Goal: Task Accomplishment & Management: Manage account settings

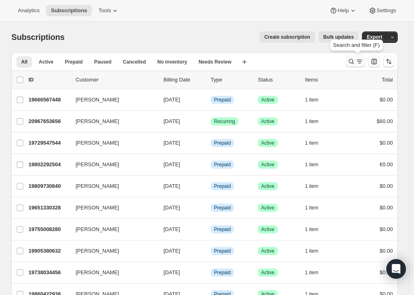
click at [356, 60] on icon "Search and filter results" at bounding box center [351, 61] width 8 height 8
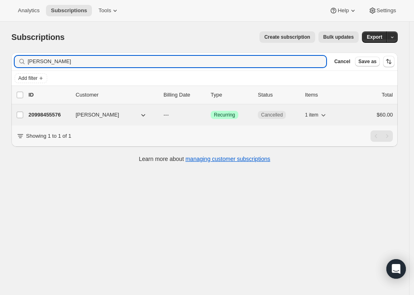
type input "[PERSON_NAME]"
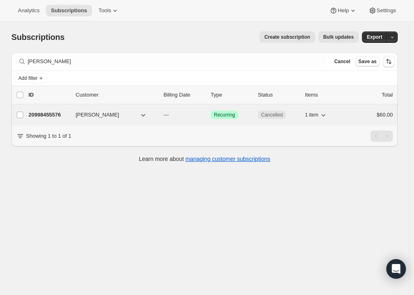
click at [43, 114] on p "20998455576" at bounding box center [48, 115] width 41 height 8
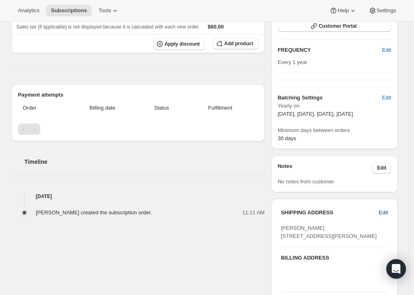
scroll to position [153, 0]
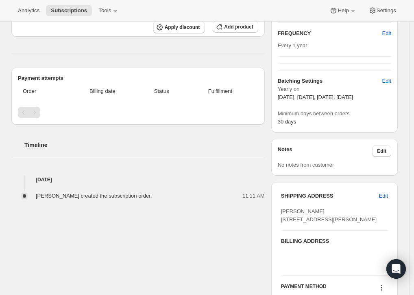
click at [385, 198] on span "Edit" at bounding box center [383, 196] width 9 height 8
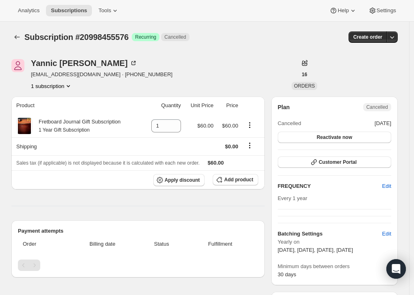
select select "[GEOGRAPHIC_DATA]"
select select "QC"
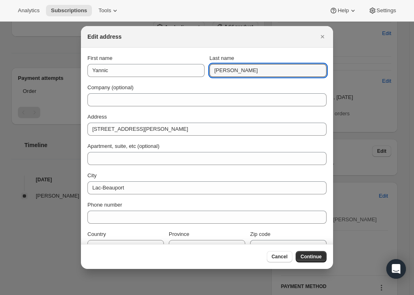
click at [245, 69] on input "[PERSON_NAME]" at bounding box center [268, 70] width 117 height 13
paste input "Gillies"
type input "Gillies"
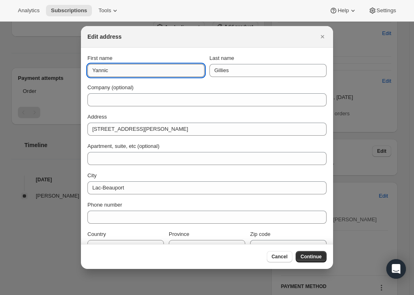
click at [159, 72] on input "Yannic" at bounding box center [145, 70] width 117 height 13
type input "[PERSON_NAME]"
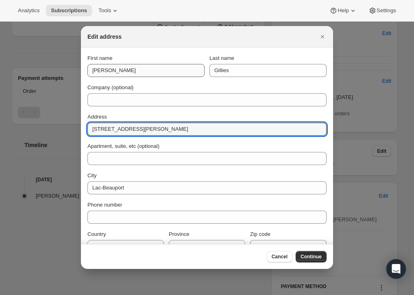
type input "[STREET_ADDRESS][PERSON_NAME]"
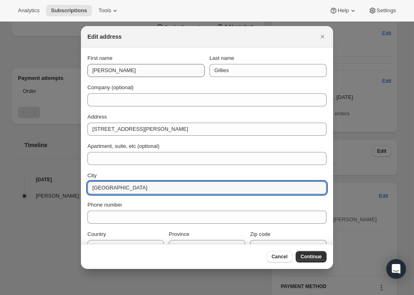
type input "[GEOGRAPHIC_DATA]"
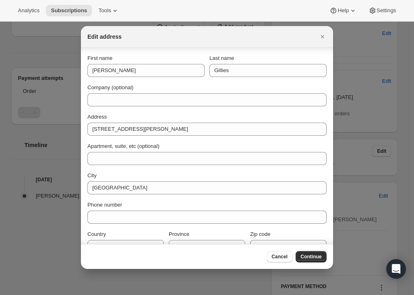
scroll to position [9, 0]
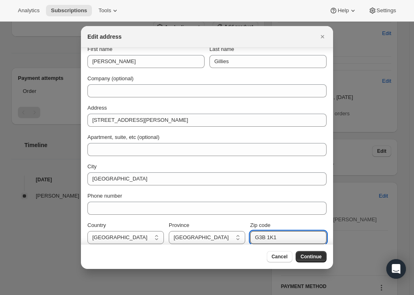
type input "Q"
type input "G3G 2J4"
click at [307, 259] on span "Continue" at bounding box center [311, 256] width 21 height 7
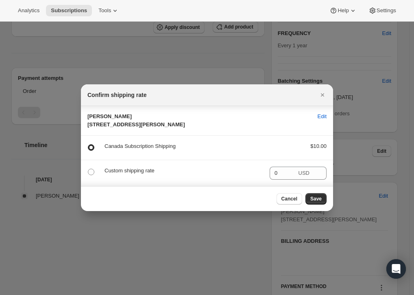
scroll to position [0, 0]
click at [126, 175] on p "Custom shipping rate" at bounding box center [184, 170] width 159 height 8
click at [125, 175] on p "Custom shipping rate" at bounding box center [184, 170] width 159 height 8
click at [121, 175] on p "Custom shipping rate" at bounding box center [184, 170] width 159 height 8
click at [87, 175] on span ":rc9:" at bounding box center [90, 171] width 7 height 7
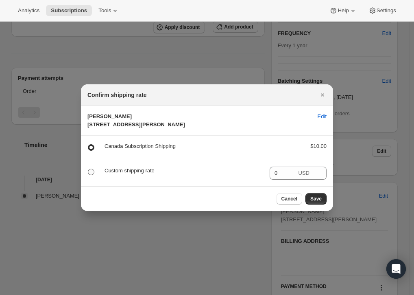
click at [88, 169] on input ":rc9:" at bounding box center [88, 168] width 0 height 0
radio input "true"
radio input "false"
click at [312, 202] on span "Save" at bounding box center [315, 198] width 11 height 7
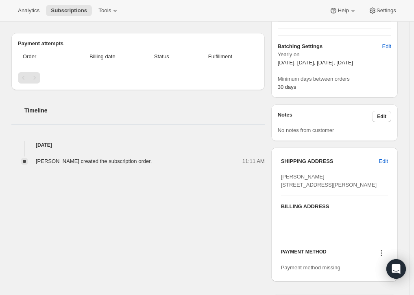
scroll to position [252, 0]
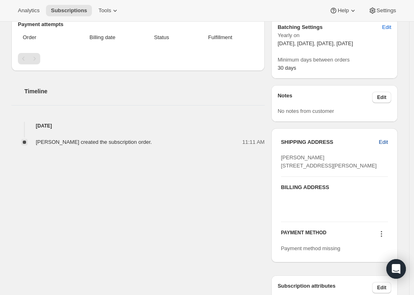
click at [388, 142] on span "Edit" at bounding box center [383, 142] width 9 height 8
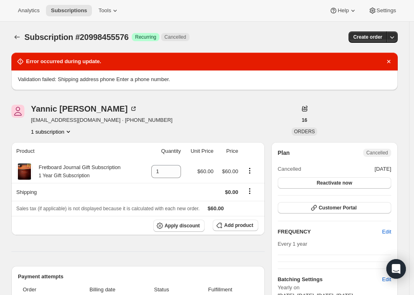
select select "[GEOGRAPHIC_DATA]"
select select "QC"
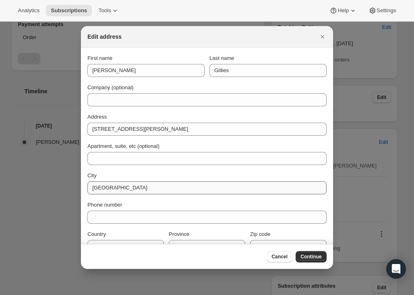
scroll to position [15, 0]
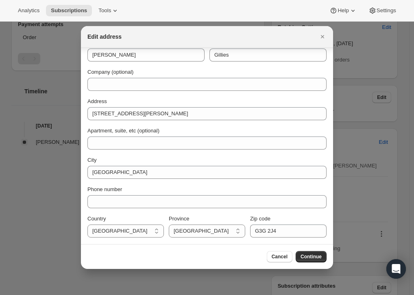
click at [131, 208] on div "First name [PERSON_NAME] name [PERSON_NAME] Company (optional) Address [STREET_…" at bounding box center [206, 138] width 239 height 199
click at [322, 256] on button "Continue" at bounding box center [311, 256] width 31 height 11
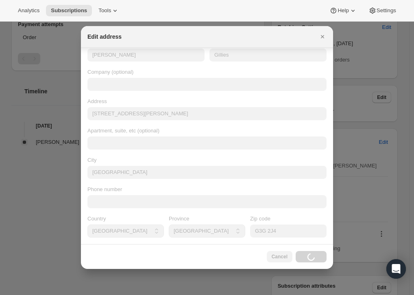
scroll to position [0, 0]
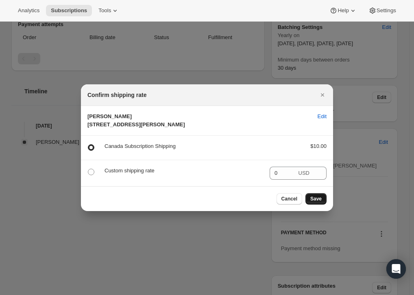
click at [319, 202] on span "Save" at bounding box center [315, 198] width 11 height 7
